Goal: Find specific page/section: Find specific page/section

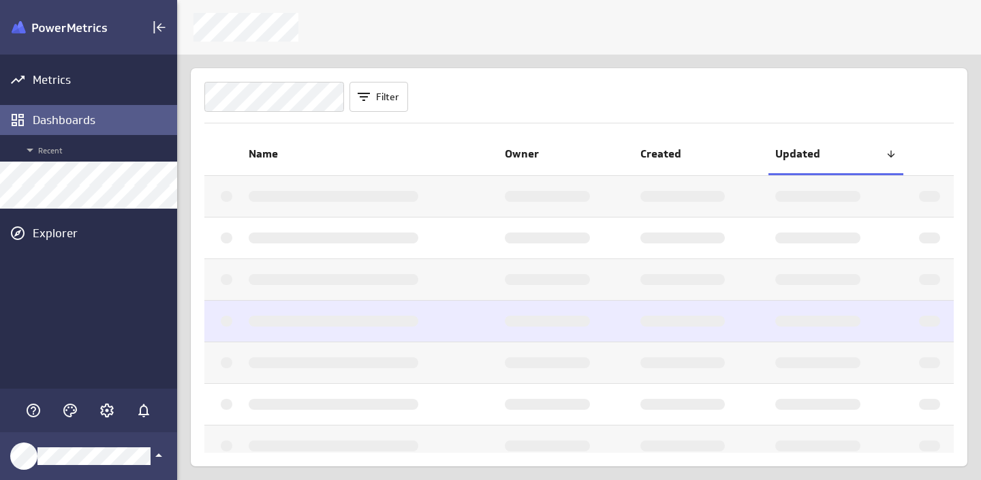
scroll to position [480, 805]
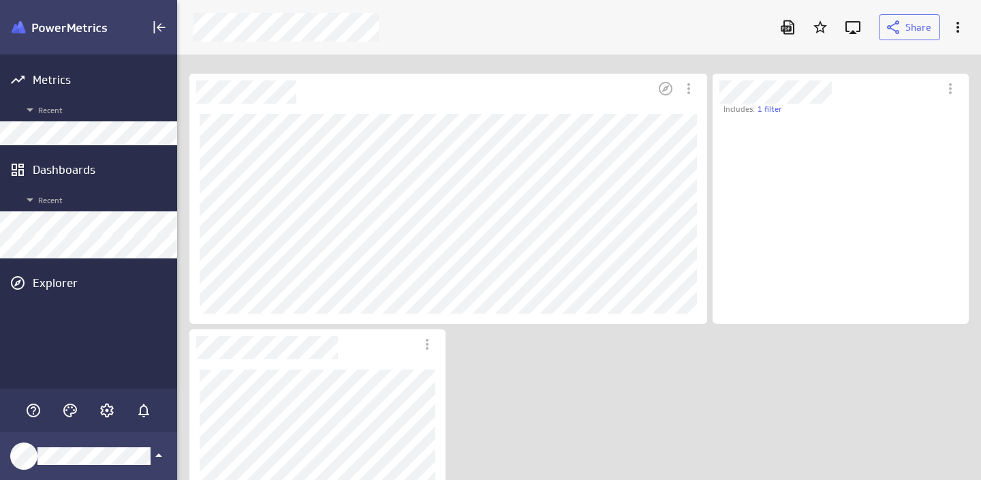
scroll to position [189, 236]
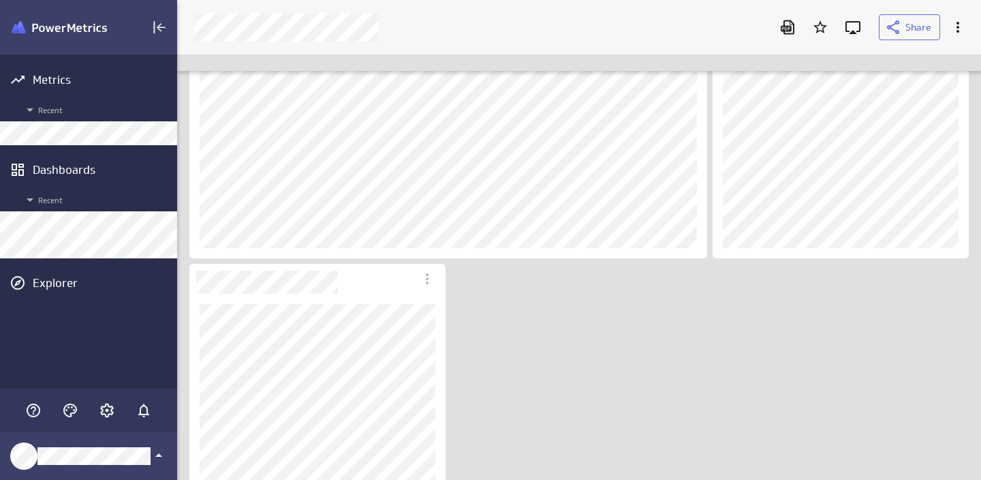
scroll to position [76, 0]
